Goal: Task Accomplishment & Management: Complete application form

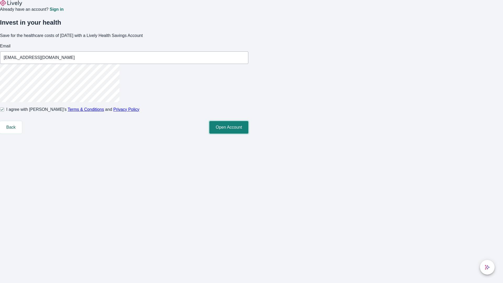
click at [249, 134] on button "Open Account" at bounding box center [228, 127] width 39 height 13
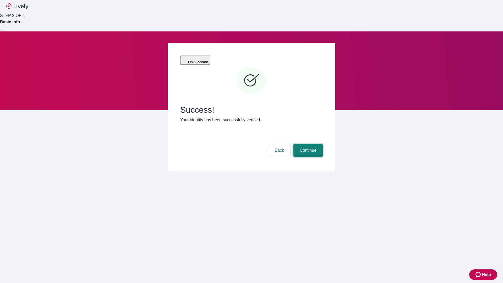
click at [307, 144] on button "Continue" at bounding box center [308, 150] width 29 height 13
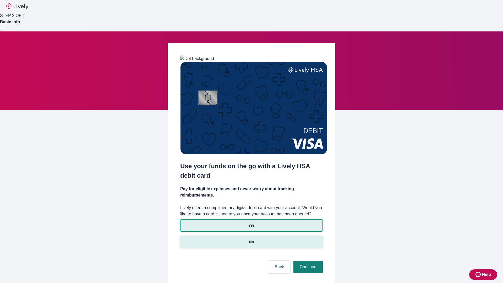
click at [251, 239] on p "No" at bounding box center [251, 242] width 5 height 6
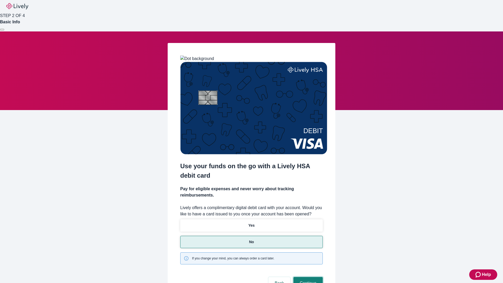
click at [307, 277] on button "Continue" at bounding box center [308, 283] width 29 height 13
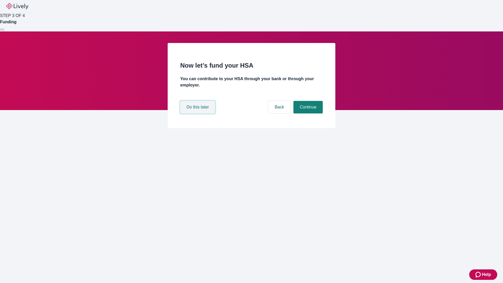
click at [198, 114] on button "Do this later" at bounding box center [197, 107] width 35 height 13
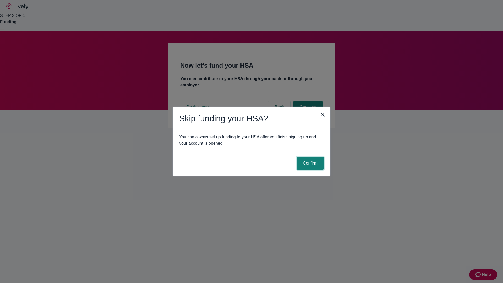
click at [310, 163] on button "Confirm" at bounding box center [310, 163] width 27 height 13
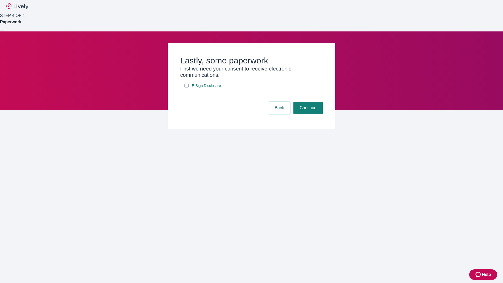
click at [187, 88] on input "E-Sign Disclosure" at bounding box center [187, 86] width 4 height 4
checkbox input "true"
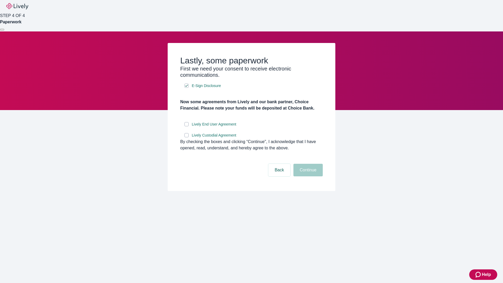
click at [187, 126] on input "Lively End User Agreement" at bounding box center [187, 124] width 4 height 4
checkbox input "true"
click at [187, 137] on input "Lively Custodial Agreement" at bounding box center [187, 135] width 4 height 4
checkbox input "true"
click at [307, 176] on button "Continue" at bounding box center [308, 170] width 29 height 13
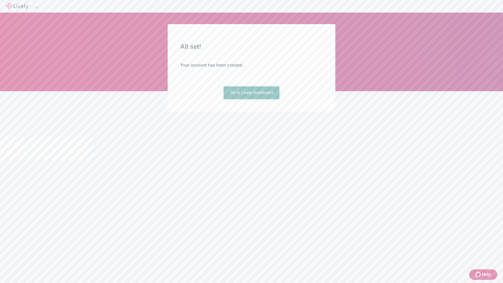
click at [251, 99] on link "Go to Lively dashboard" at bounding box center [252, 93] width 56 height 13
